Goal: Task Accomplishment & Management: Use online tool/utility

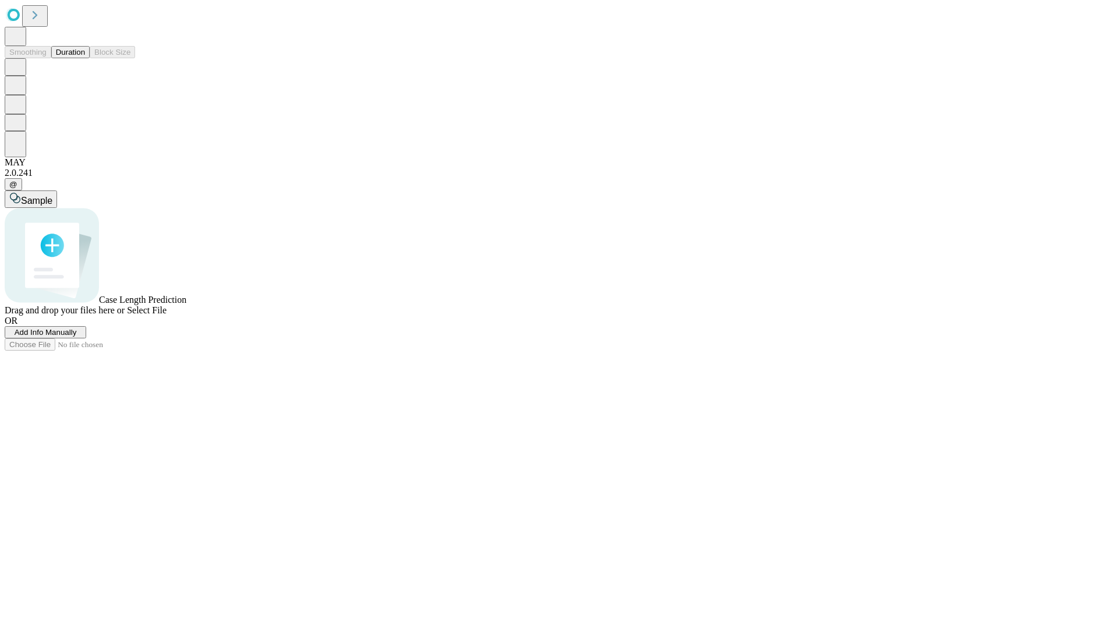
click at [85, 58] on button "Duration" at bounding box center [70, 52] width 38 height 12
click at [77, 337] on span "Add Info Manually" at bounding box center [46, 332] width 62 height 9
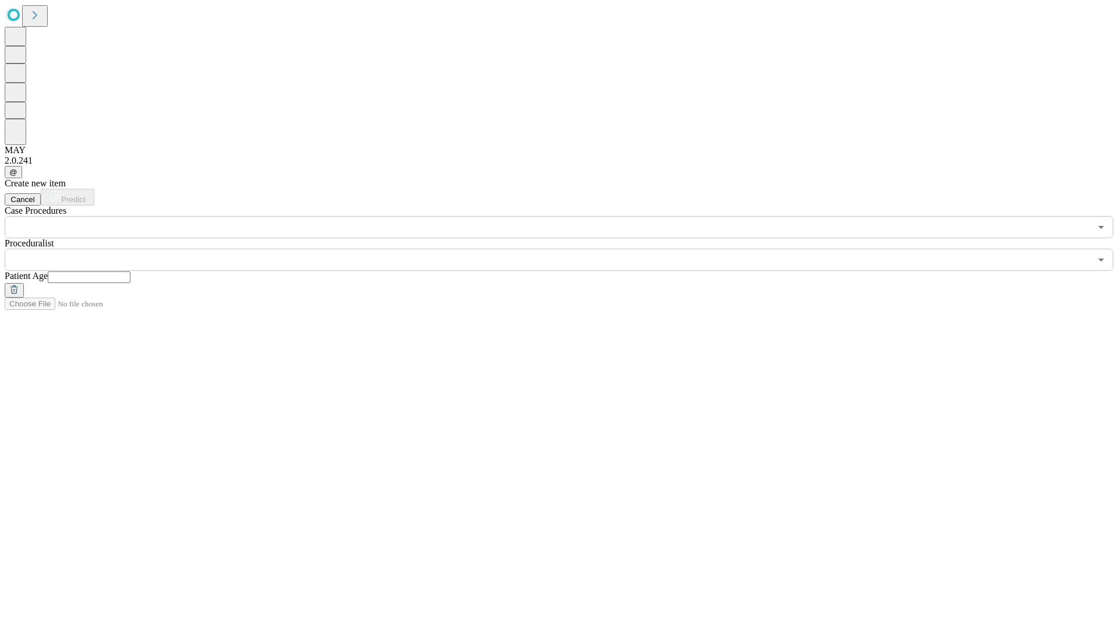
click at [130, 271] on input "text" at bounding box center [89, 277] width 83 height 12
type input "**"
click at [567, 249] on input "text" at bounding box center [548, 260] width 1086 height 22
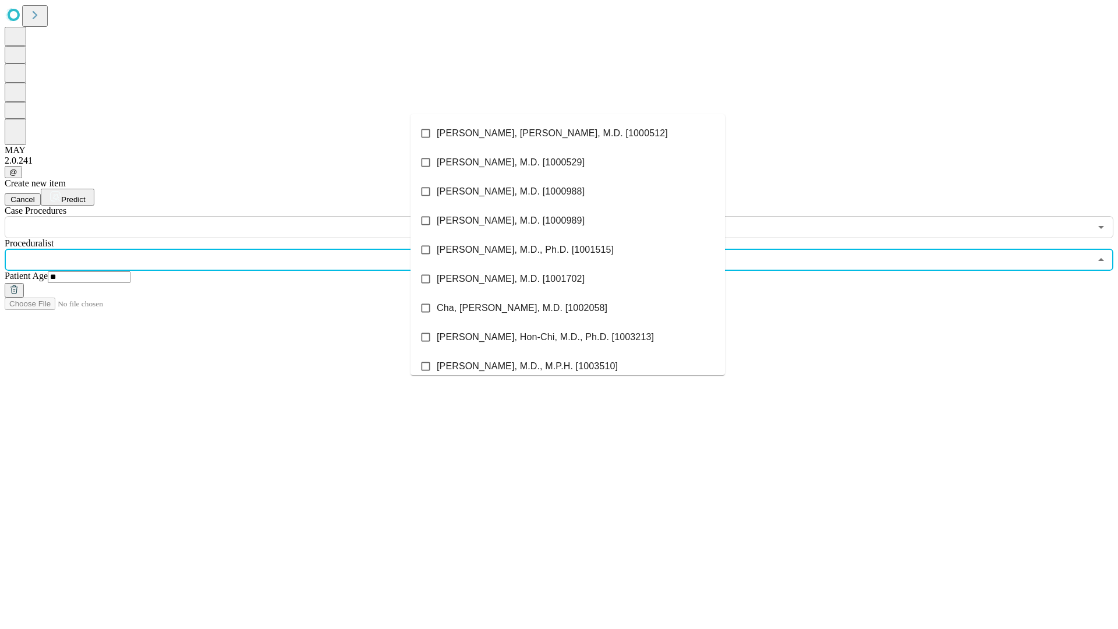
click at [568, 133] on li "[PERSON_NAME], [PERSON_NAME], M.D. [1000512]" at bounding box center [568, 133] width 315 height 29
click at [245, 216] on input "text" at bounding box center [548, 227] width 1086 height 22
